Goal: Navigation & Orientation: Find specific page/section

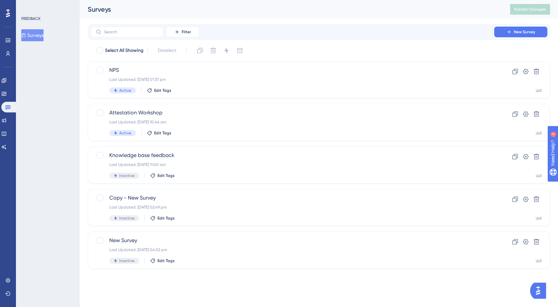
drag, startPoint x: 1080, startPoint y: 2, endPoint x: 499, endPoint y: 286, distance: 647.2
click at [479, 286] on div "Performance Users Engagement Widgets Feedback Product Updates Knowledge Base AI…" at bounding box center [279, 145] width 558 height 290
click at [535, 291] on img "Open AI Assistant Launcher" at bounding box center [538, 291] width 12 height 12
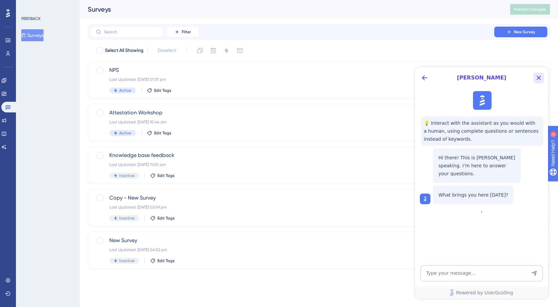
drag, startPoint x: 541, startPoint y: 78, endPoint x: 622, endPoint y: 122, distance: 92.2
click at [541, 78] on icon "Close Button" at bounding box center [539, 78] width 8 height 8
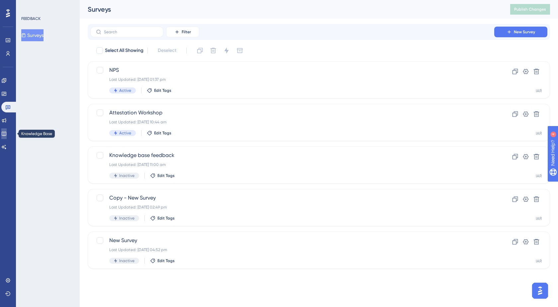
click at [7, 133] on icon at bounding box center [3, 133] width 5 height 5
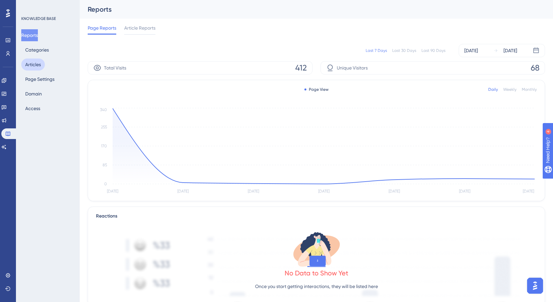
click at [38, 65] on button "Articles" at bounding box center [33, 64] width 24 height 12
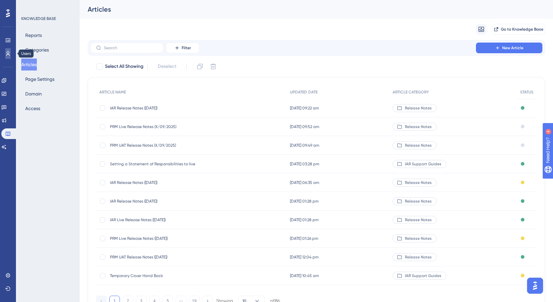
click at [9, 54] on icon at bounding box center [7, 53] width 5 height 5
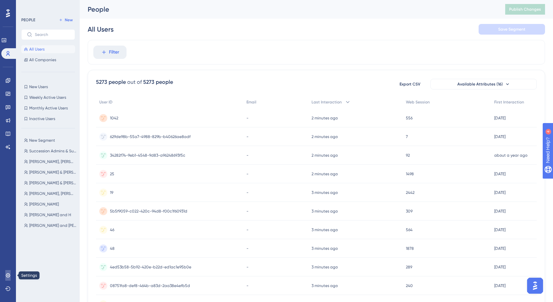
click at [8, 276] on icon at bounding box center [7, 275] width 5 height 5
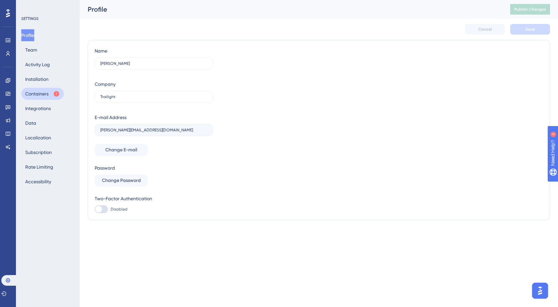
click at [46, 92] on button "Containers" at bounding box center [42, 94] width 43 height 12
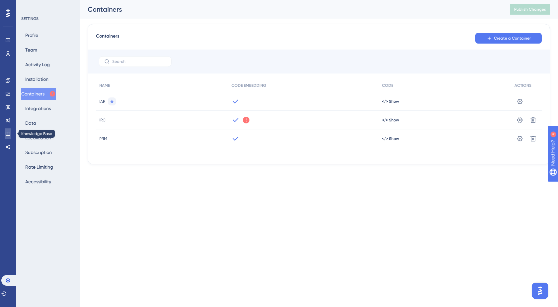
click at [7, 132] on icon at bounding box center [7, 133] width 5 height 5
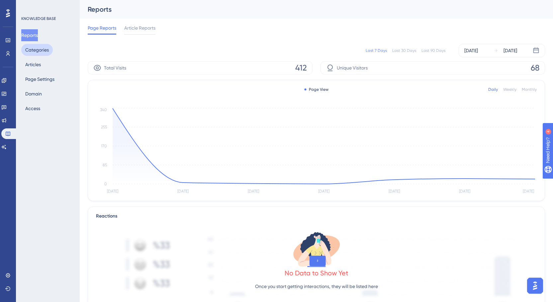
click at [43, 51] on button "Categories" at bounding box center [37, 50] width 32 height 12
